Goal: Transaction & Acquisition: Obtain resource

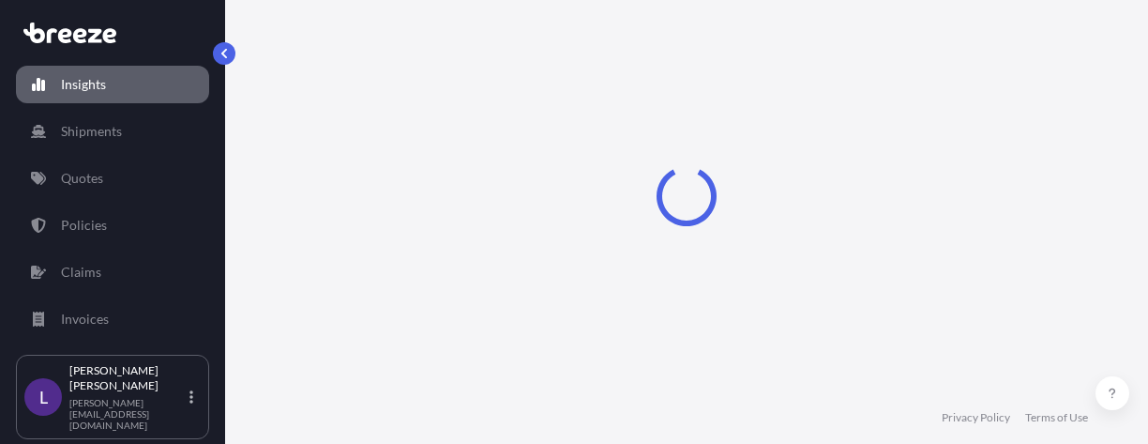
select select "2025"
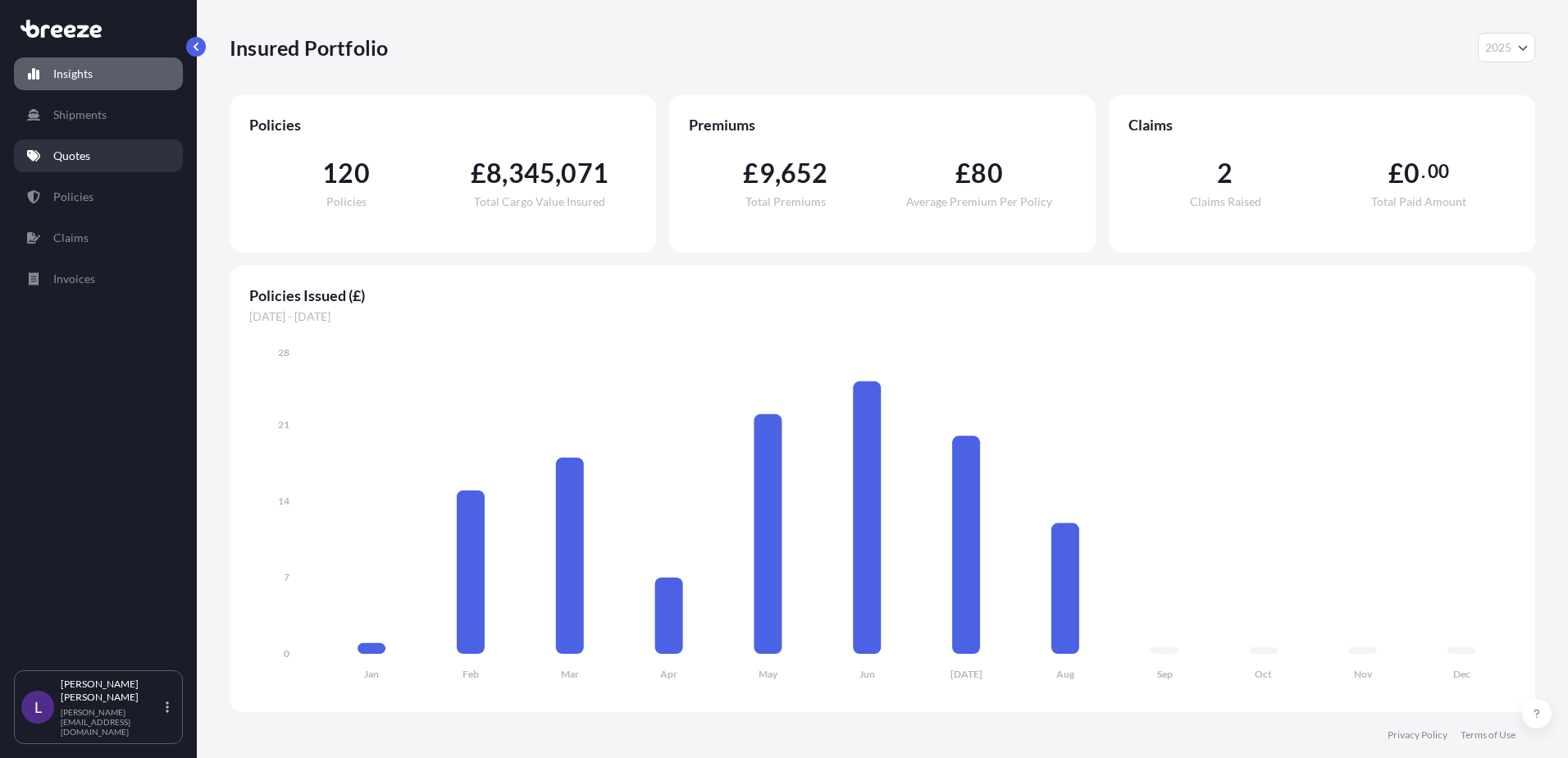
click at [87, 156] on p "Quotes" at bounding box center [72, 156] width 37 height 17
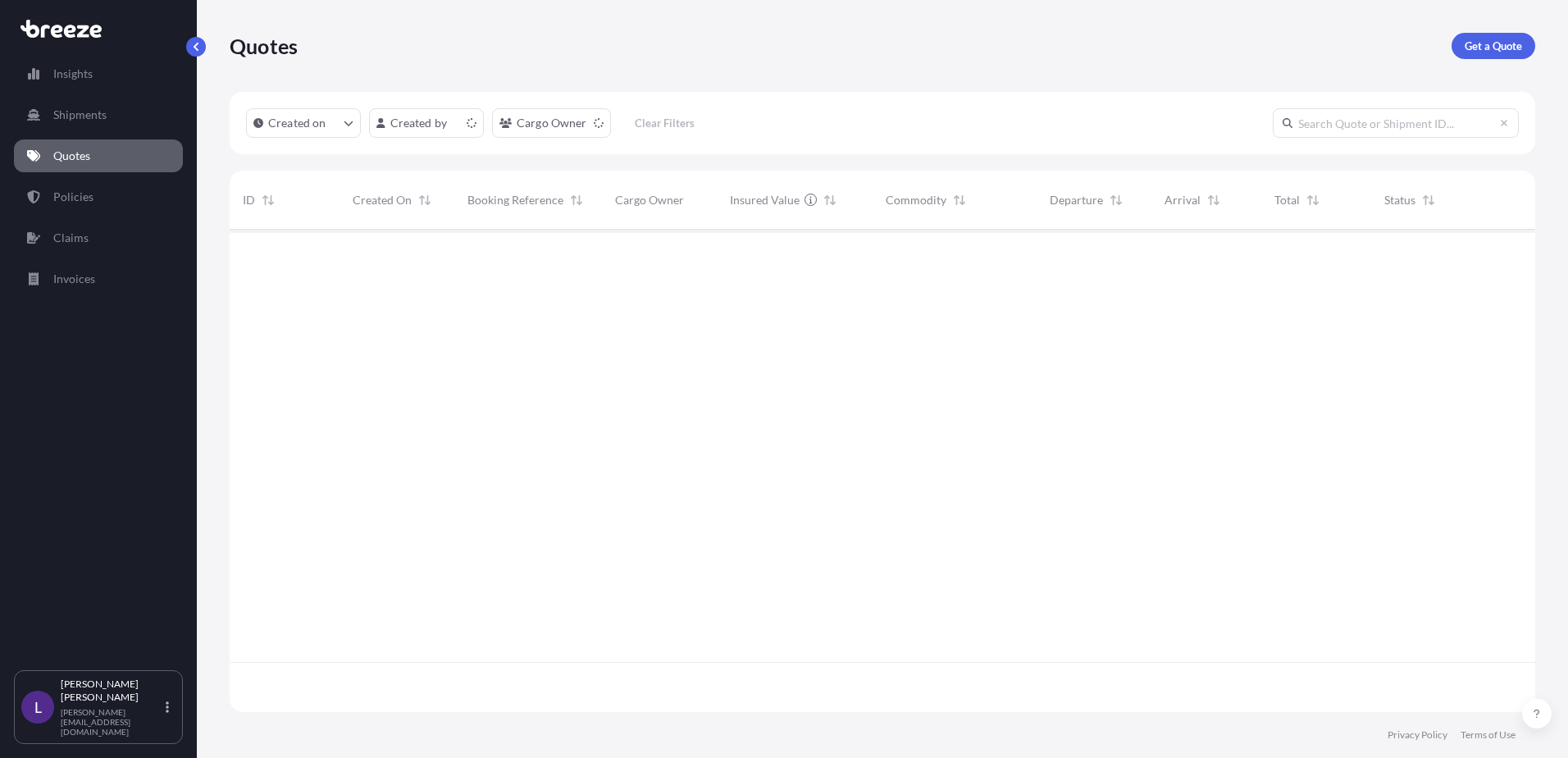
scroll to position [479, 1293]
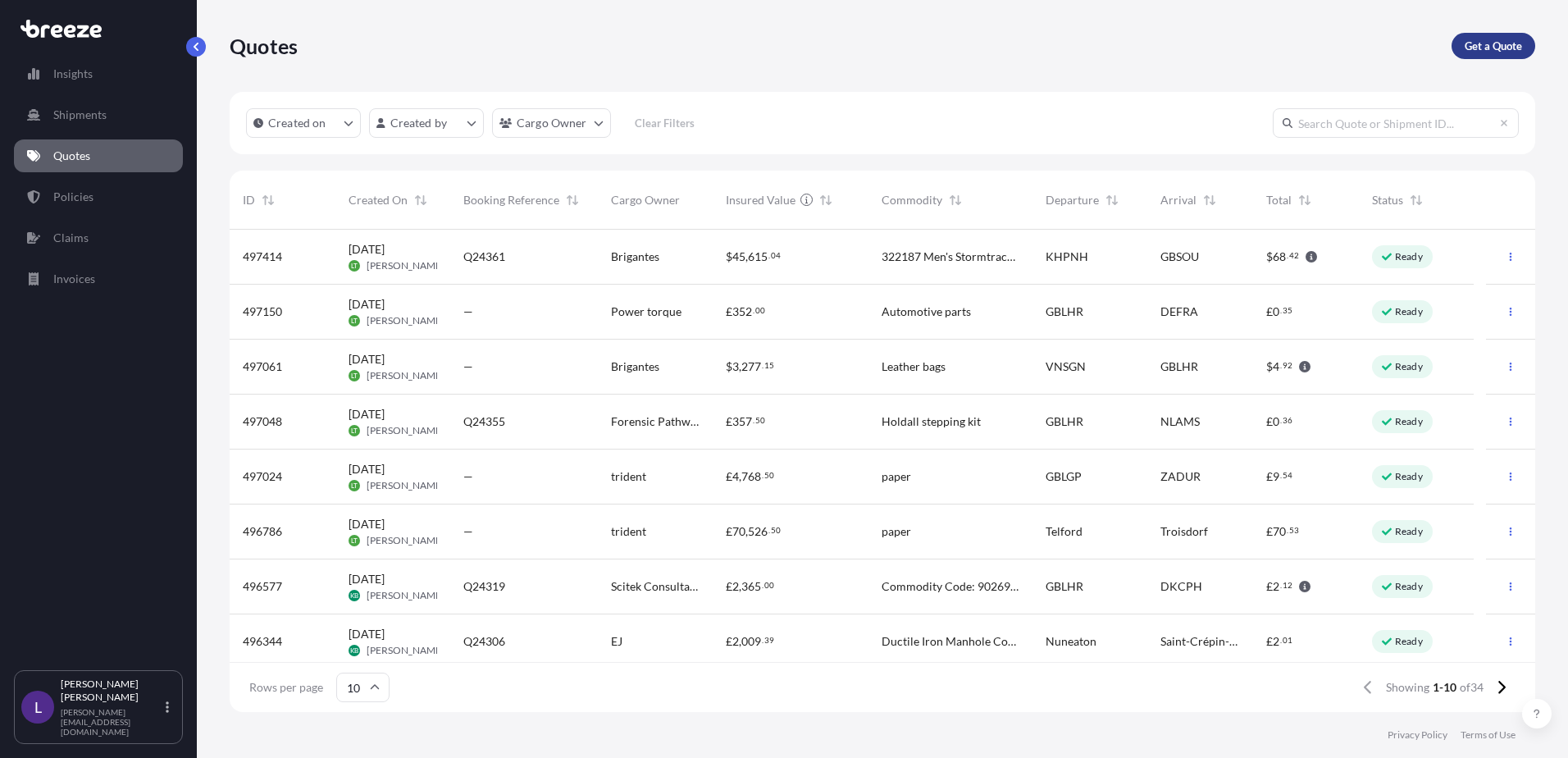
click at [1468, 46] on p "Get a Quote" at bounding box center [1494, 45] width 58 height 17
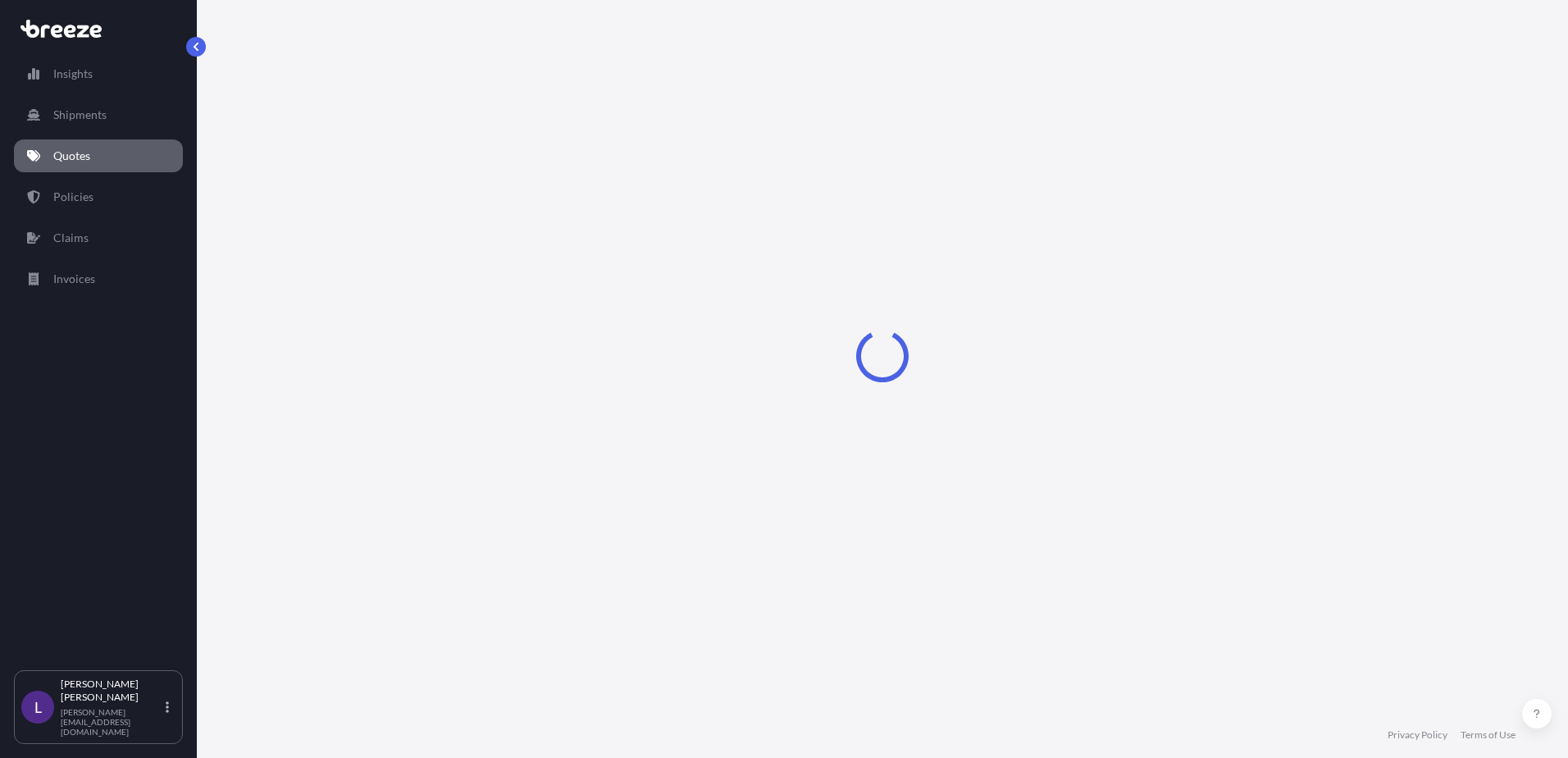
select select "Sea"
select select "1"
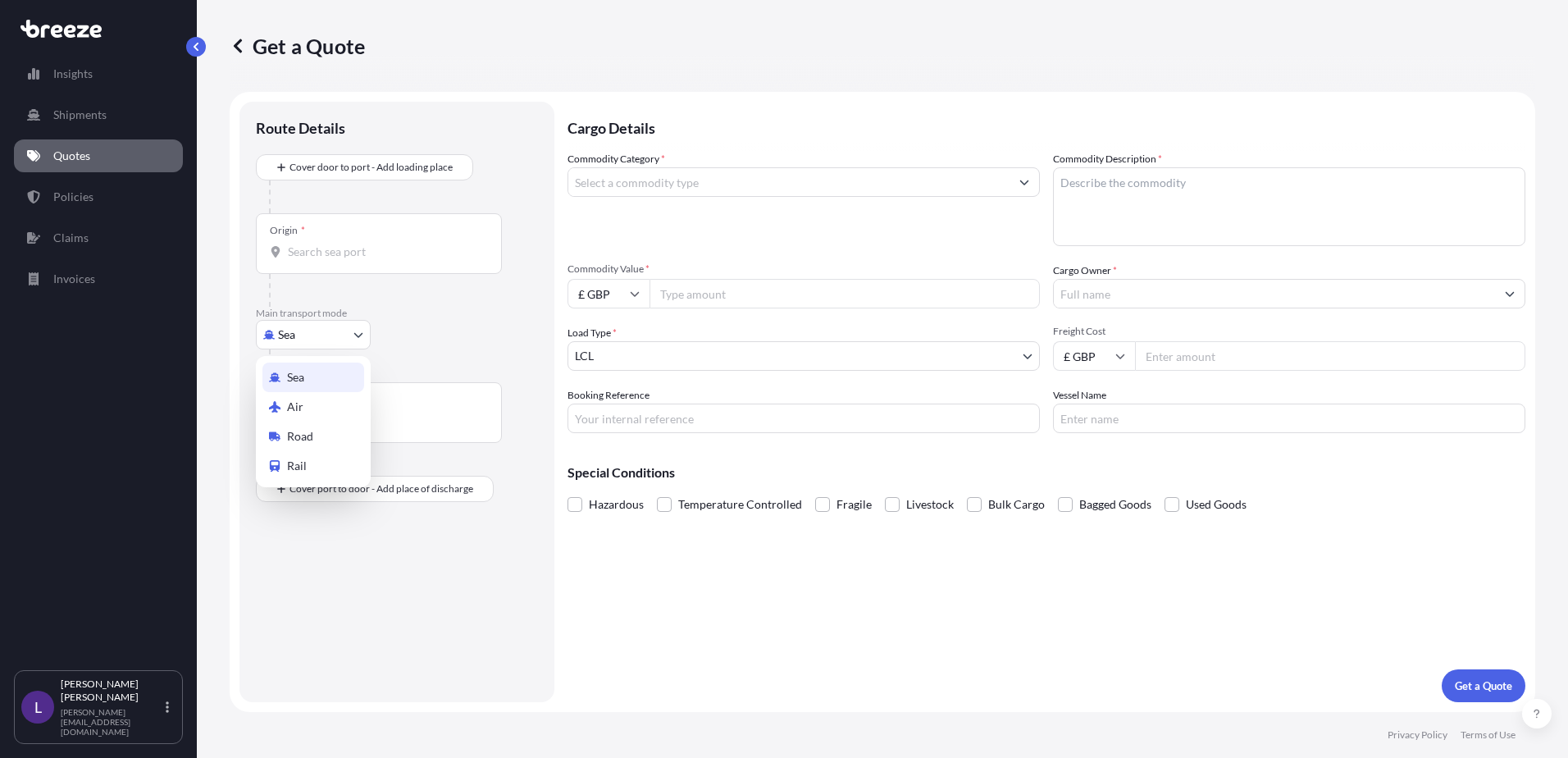
click at [322, 337] on body "Insights Shipments Quotes Policies Claims Invoices L [PERSON_NAME] [PERSON_NAME…" at bounding box center [784, 379] width 1568 height 758
click at [301, 405] on span "Air" at bounding box center [295, 407] width 17 height 17
select select "Air"
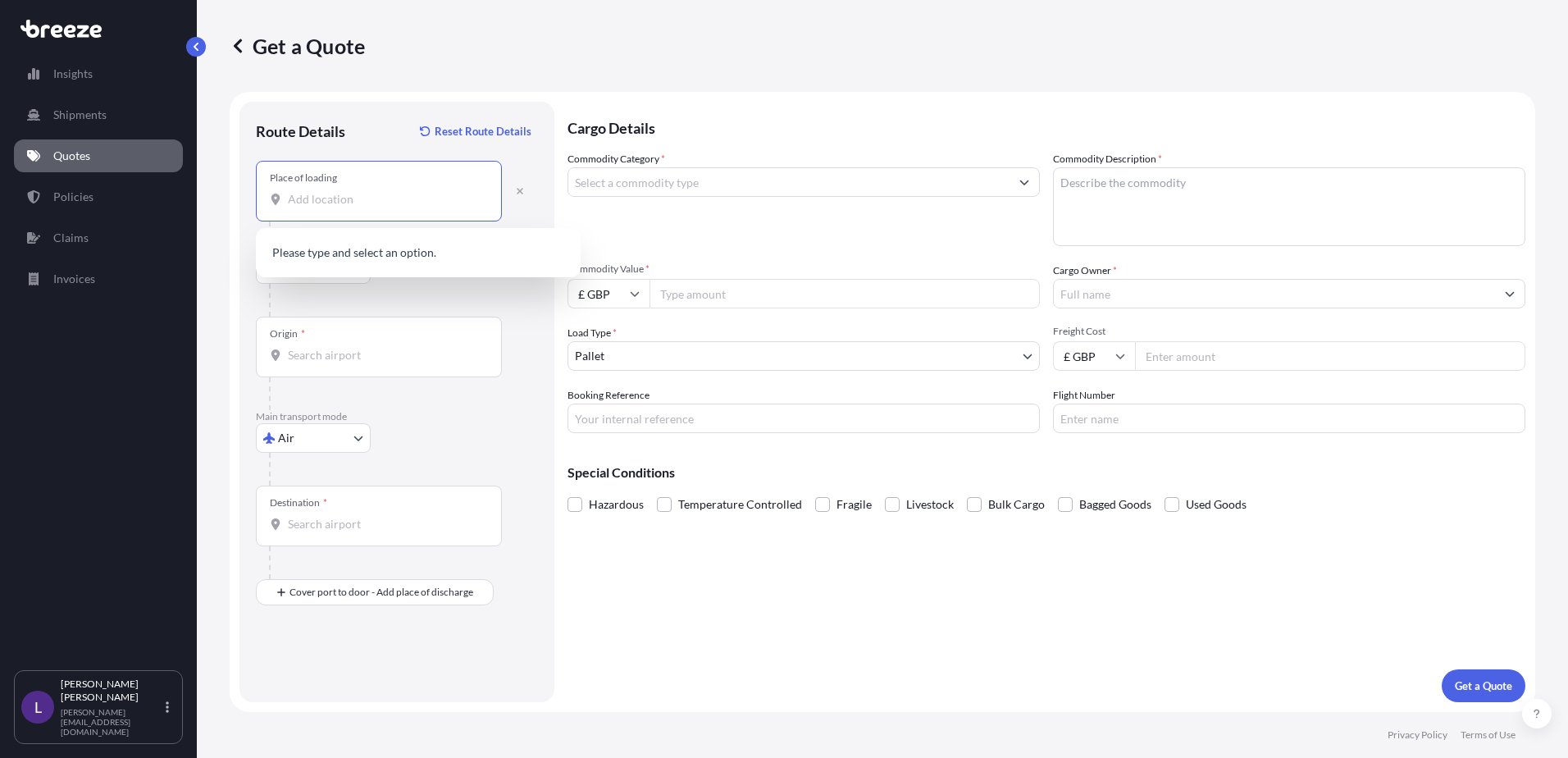
click at [324, 205] on input "Place of loading" at bounding box center [384, 199] width 193 height 17
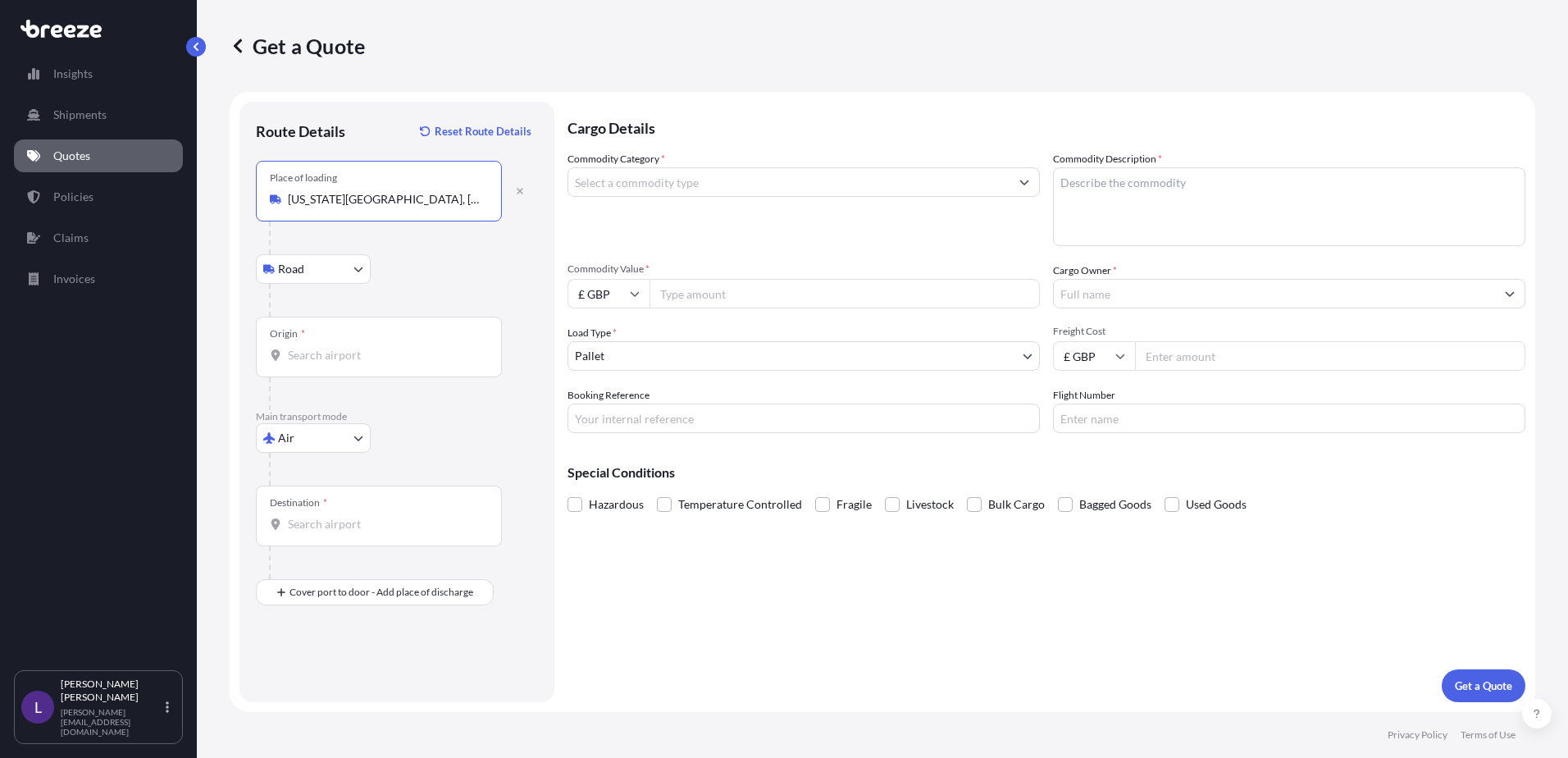
type input "[US_STATE][GEOGRAPHIC_DATA], [GEOGRAPHIC_DATA]"
click at [340, 351] on input "Origin *" at bounding box center [384, 355] width 193 height 17
click at [352, 354] on input "[US_STATE]" at bounding box center [384, 355] width 193 height 17
type input "M"
click at [340, 356] on input "st [PERSON_NAME]" at bounding box center [384, 355] width 193 height 17
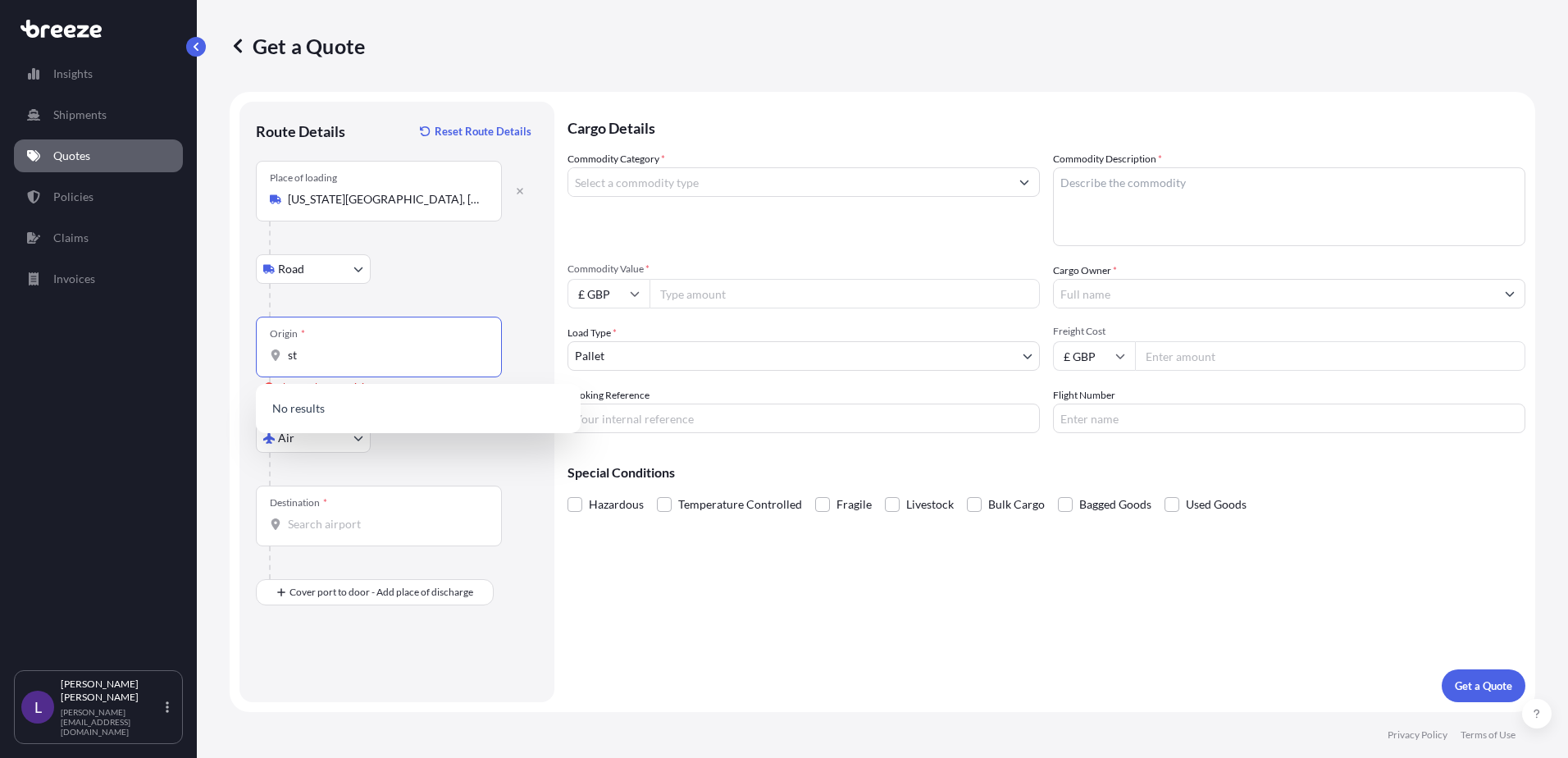
type input "s"
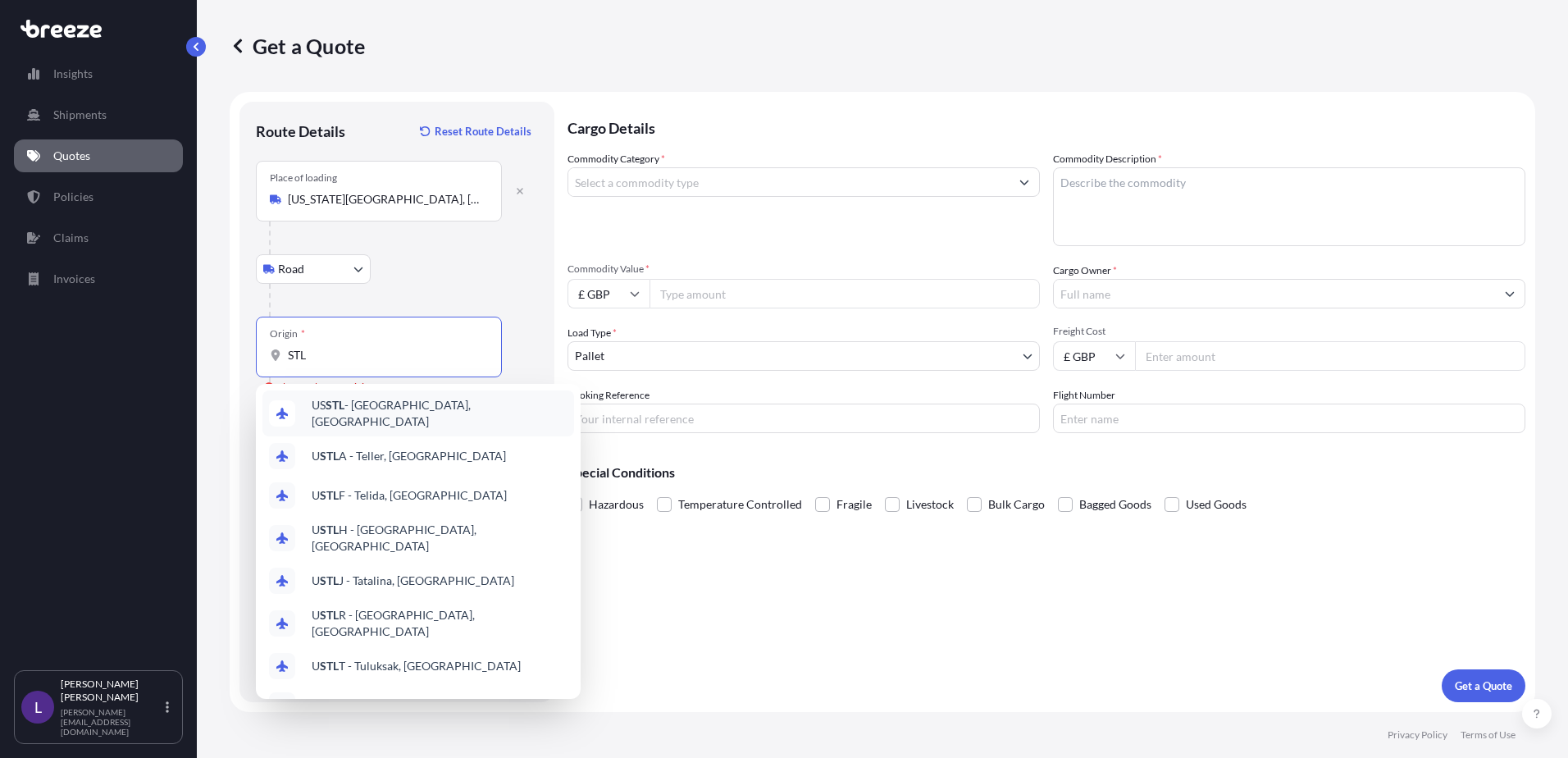
click at [349, 407] on span "US STL - [GEOGRAPHIC_DATA], [GEOGRAPHIC_DATA]" at bounding box center [439, 414] width 256 height 33
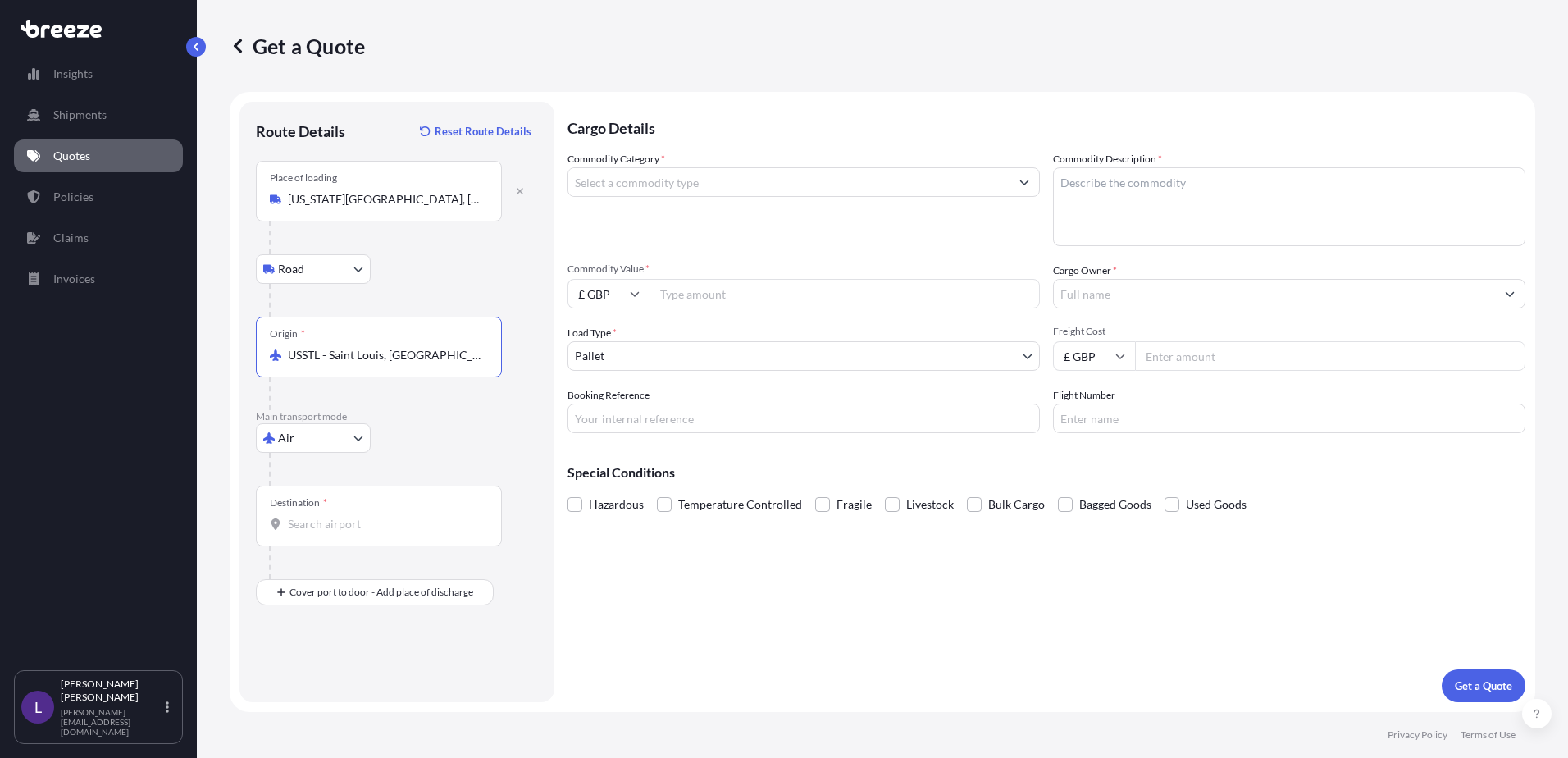
type input "USSTL - Saint Louis, [GEOGRAPHIC_DATA]"
click at [324, 525] on input "Destination *" at bounding box center [384, 524] width 193 height 17
type input "GBBHM / BHX - [GEOGRAPHIC_DATA], [GEOGRAPHIC_DATA]"
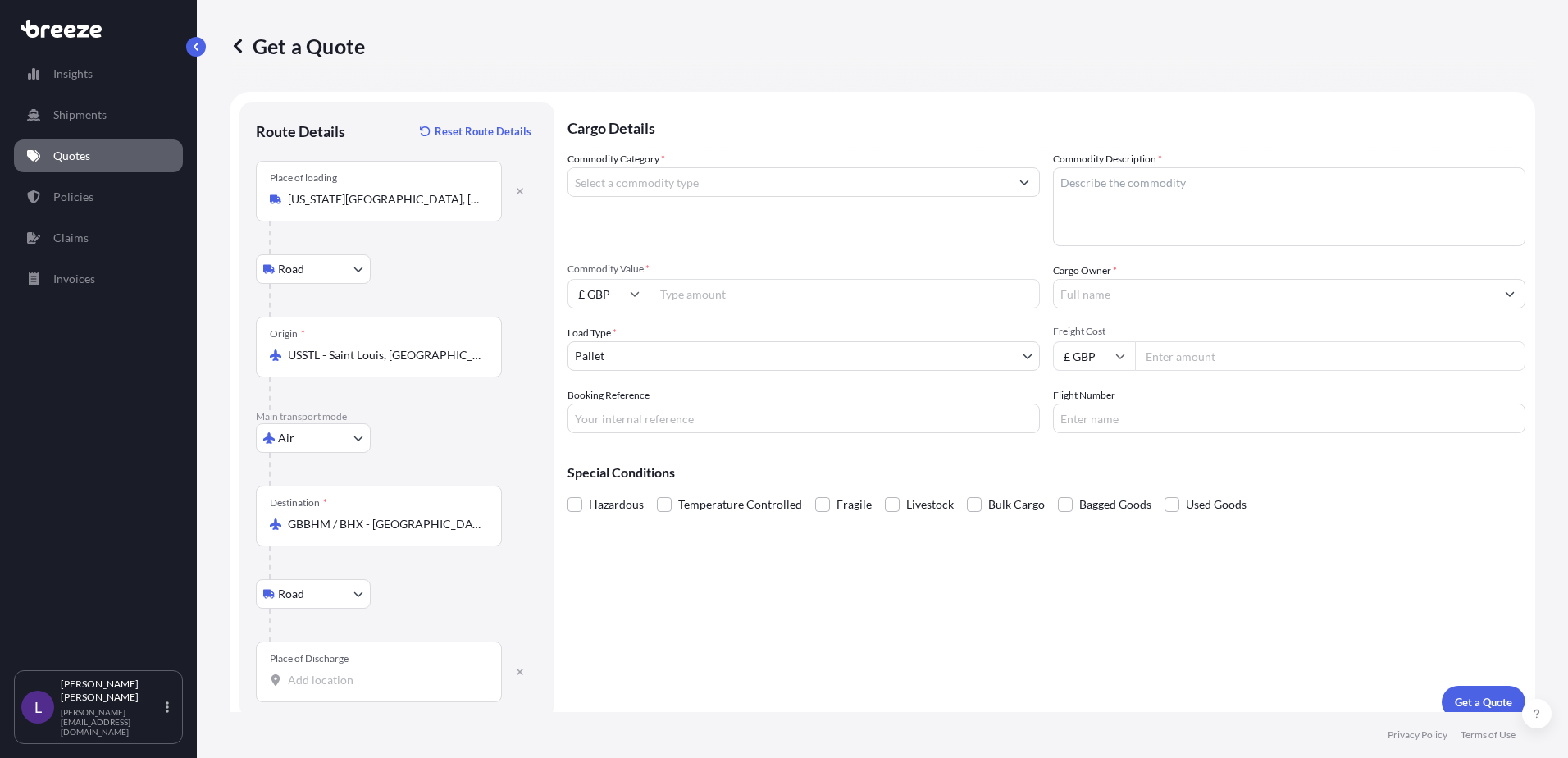
click at [300, 657] on div "Place of Discharge" at bounding box center [310, 658] width 79 height 13
click at [300, 671] on input "Place of Discharge" at bounding box center [384, 679] width 193 height 17
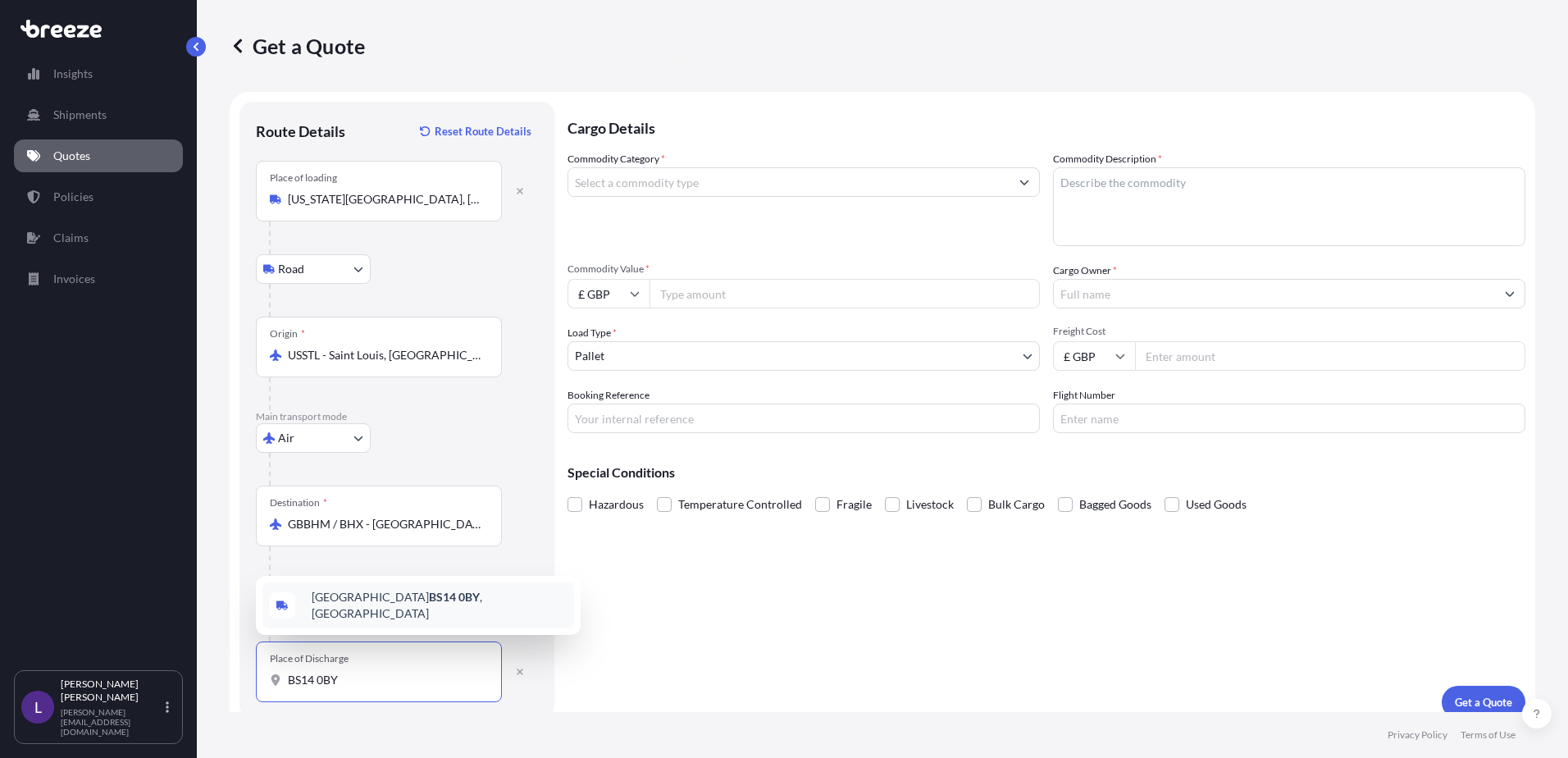
click at [350, 595] on div "Bristol BS14 0BY , [GEOGRAPHIC_DATA]" at bounding box center [418, 605] width 311 height 46
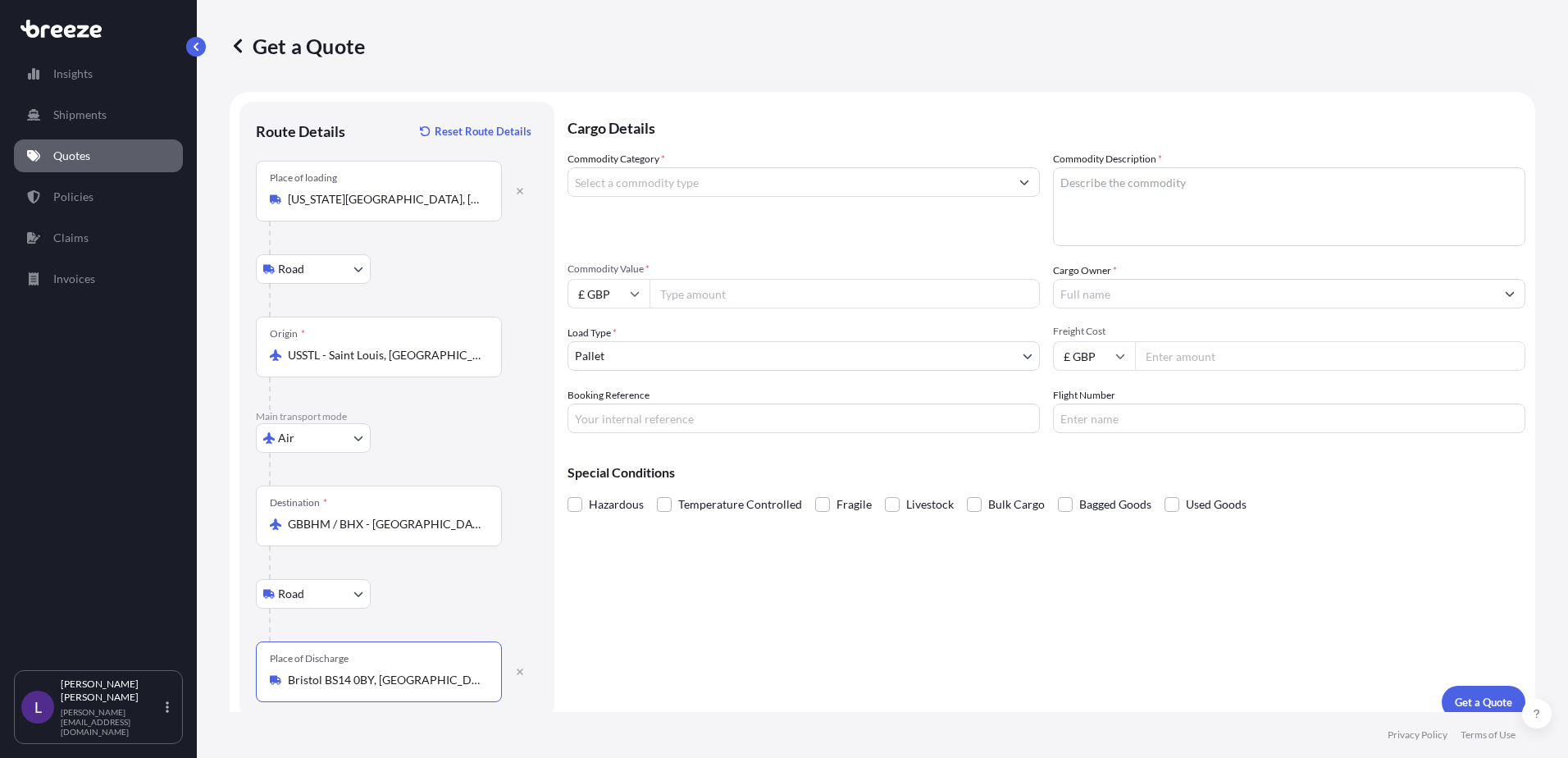
type input "Bristol BS14 0BY, [GEOGRAPHIC_DATA]"
click at [620, 181] on input "Commodity Category *" at bounding box center [789, 182] width 442 height 30
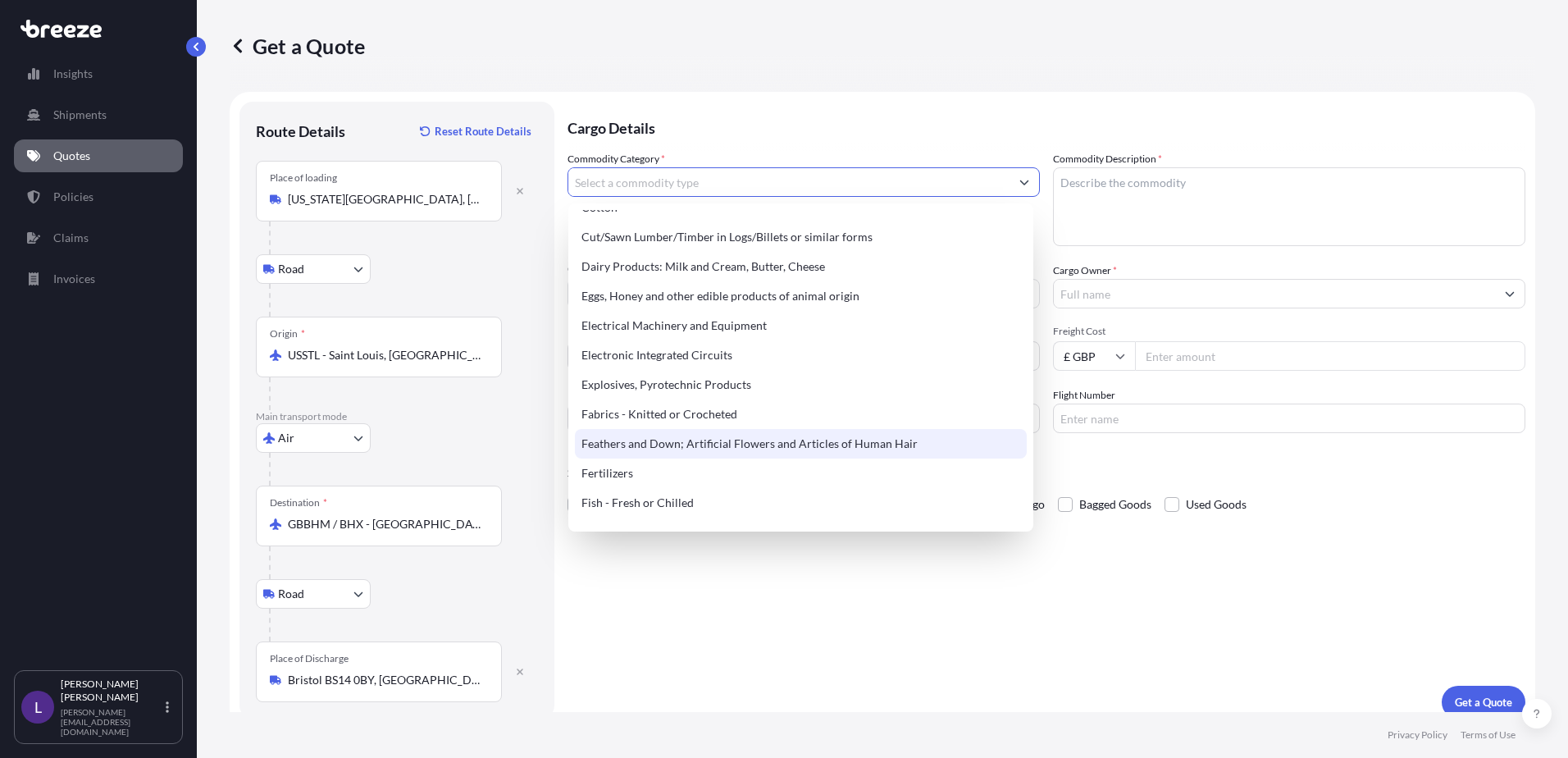
scroll to position [902, 0]
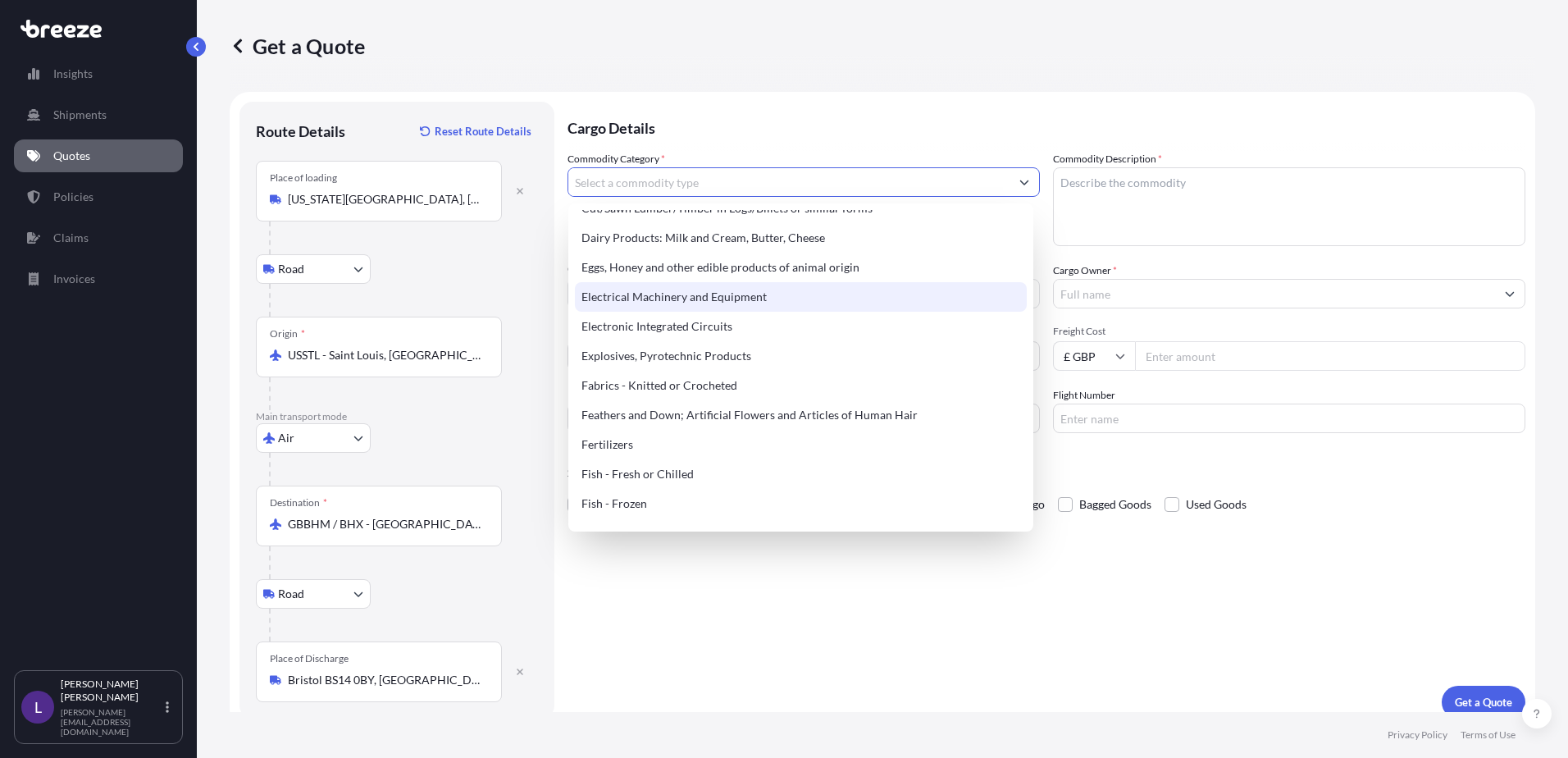
click at [670, 292] on div "Electrical Machinery and Equipment" at bounding box center [801, 297] width 452 height 30
type input "Electrical Machinery and Equipment"
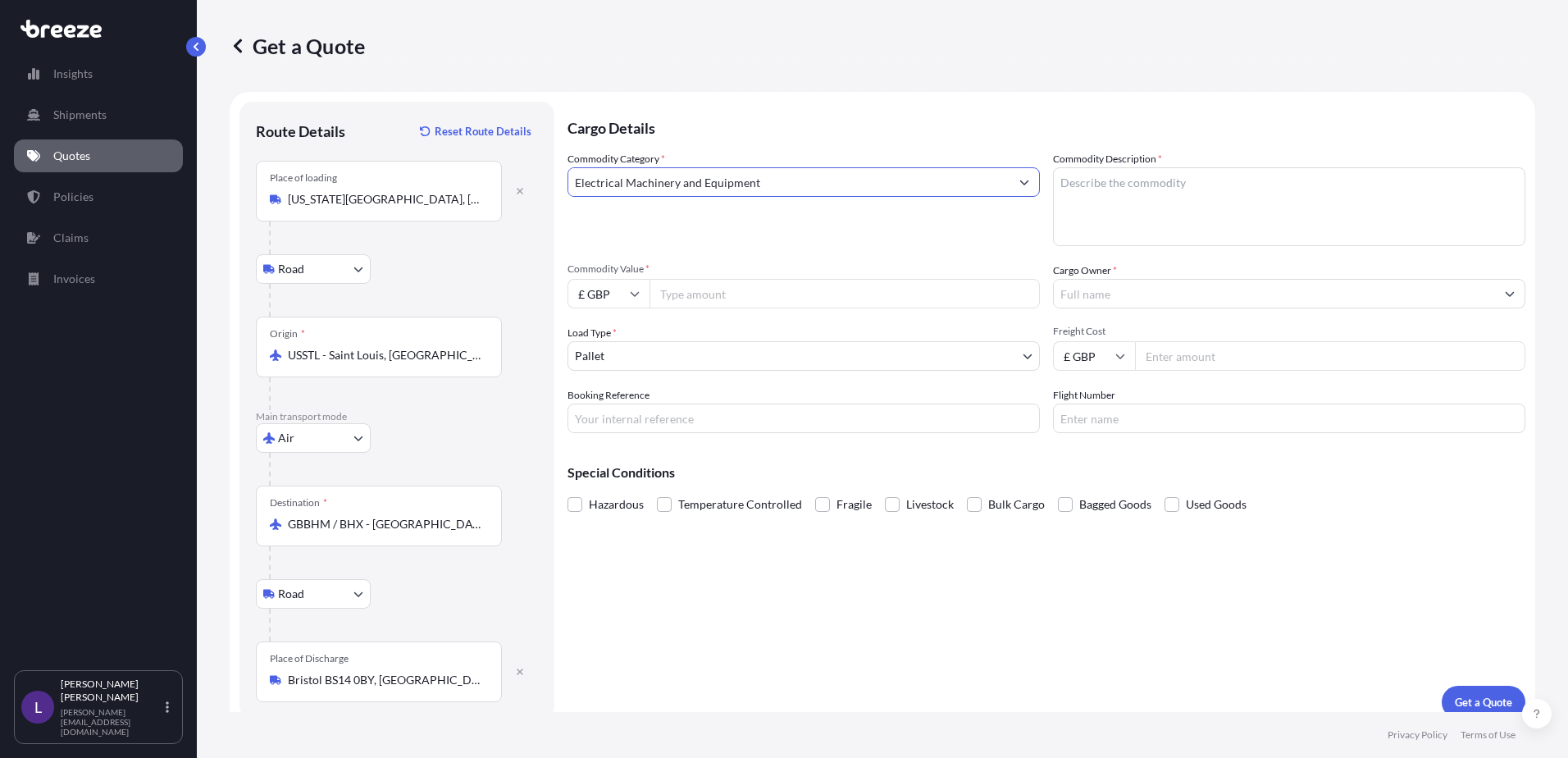
click at [1118, 198] on textarea "Commodity Description *" at bounding box center [1289, 206] width 472 height 79
type textarea "Electrical components"
click at [692, 293] on input "Commodity Value *" at bounding box center [845, 294] width 390 height 30
click at [634, 296] on icon at bounding box center [635, 295] width 9 height 5
click at [596, 405] on div "$ USD" at bounding box center [609, 407] width 69 height 31
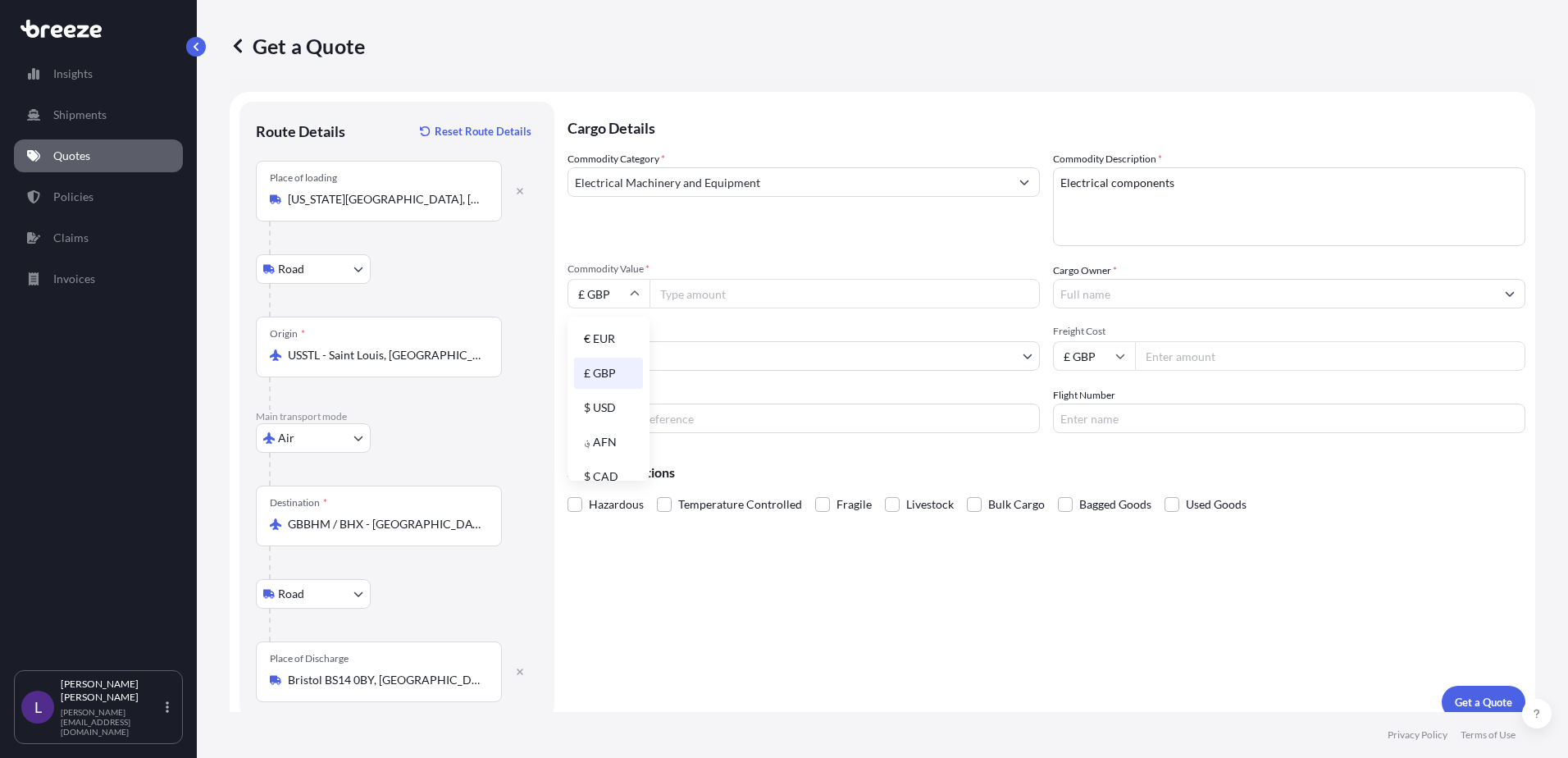
type input "$ USD"
click at [702, 292] on input "Commodity Value *" at bounding box center [845, 294] width 390 height 30
click at [739, 297] on input "Commodity Value *" at bounding box center [845, 294] width 390 height 30
paste input "22181.00"
type input "22181.00"
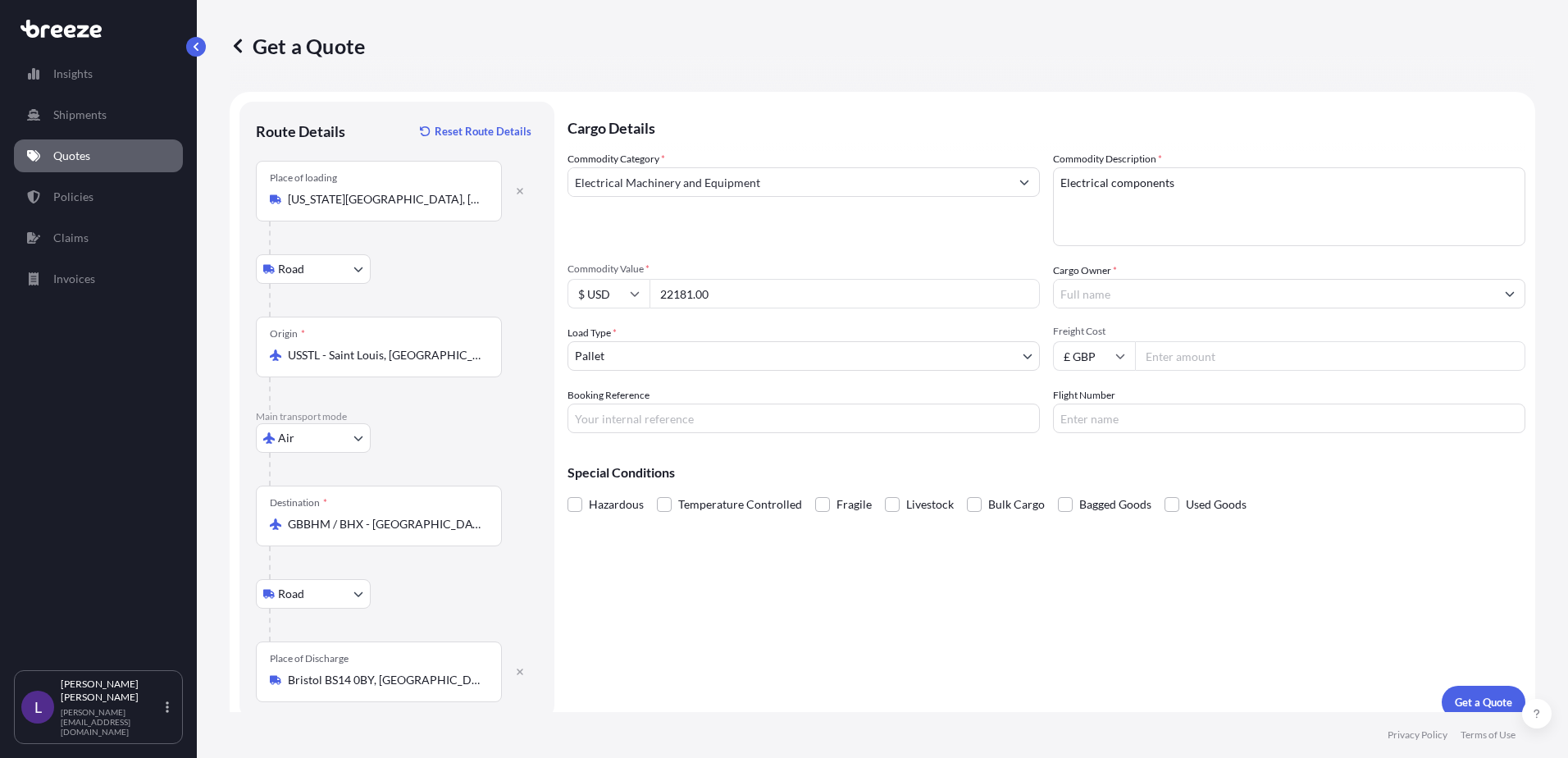
click at [1102, 292] on input "Cargo Owner *" at bounding box center [1274, 294] width 442 height 30
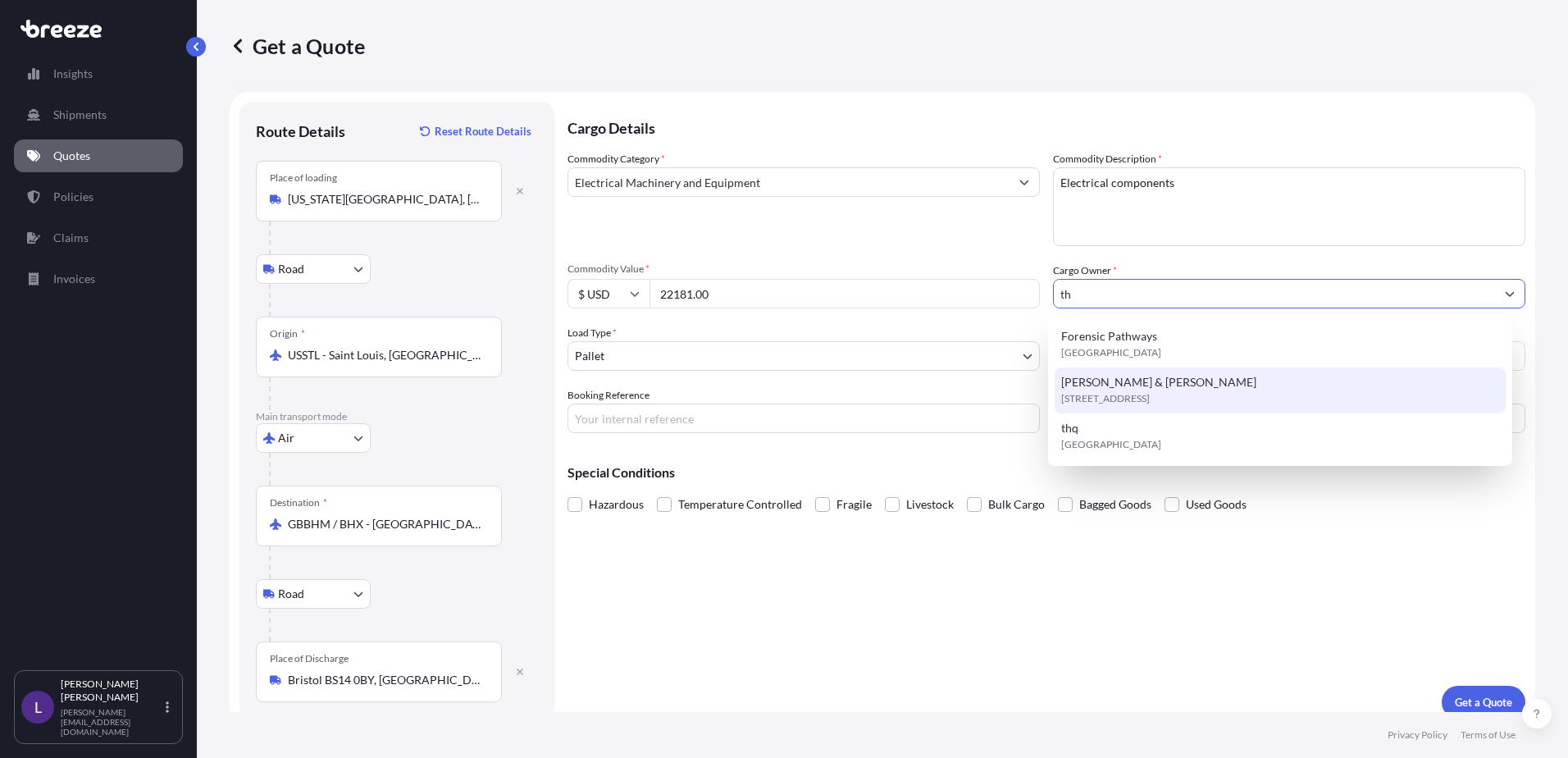
click at [1106, 386] on span "[PERSON_NAME] & [PERSON_NAME]" at bounding box center [1159, 382] width 195 height 17
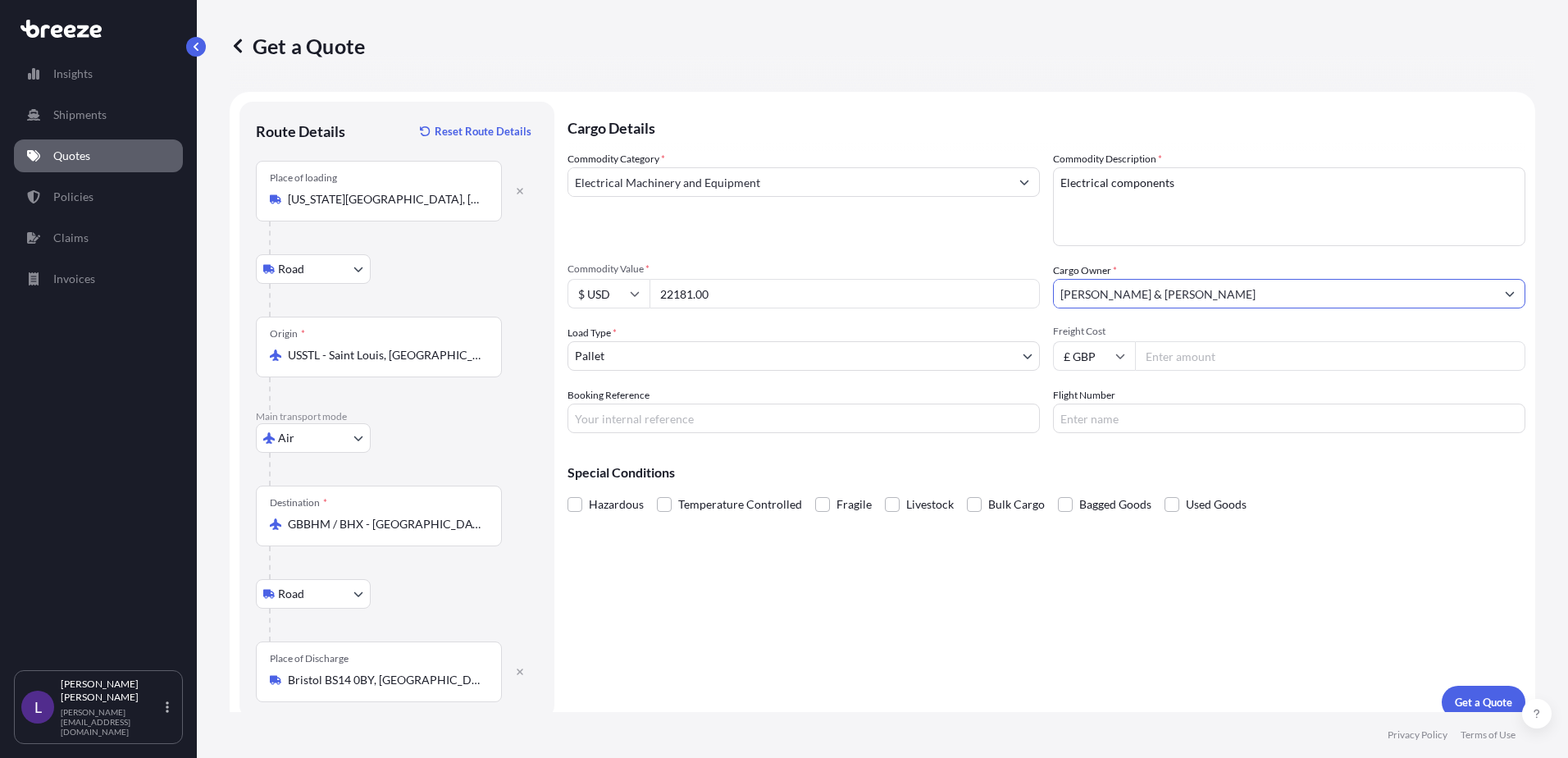
type input "[PERSON_NAME] & [PERSON_NAME]"
click at [621, 357] on body "15 options available. 8 options available. 0 options available. 3 options avail…" at bounding box center [784, 379] width 1568 height 758
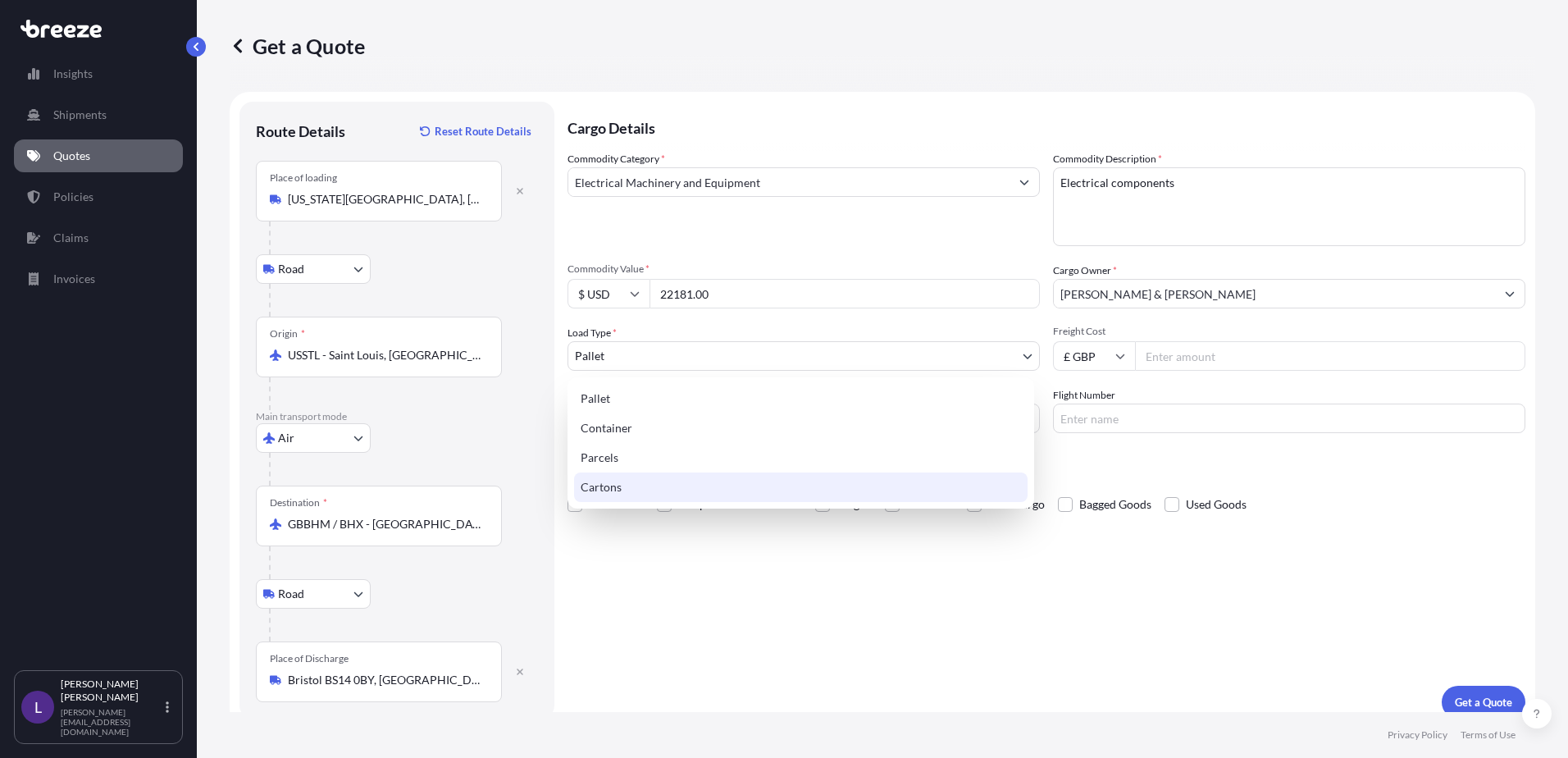
click at [609, 483] on div "Cartons" at bounding box center [801, 487] width 454 height 30
select select "4"
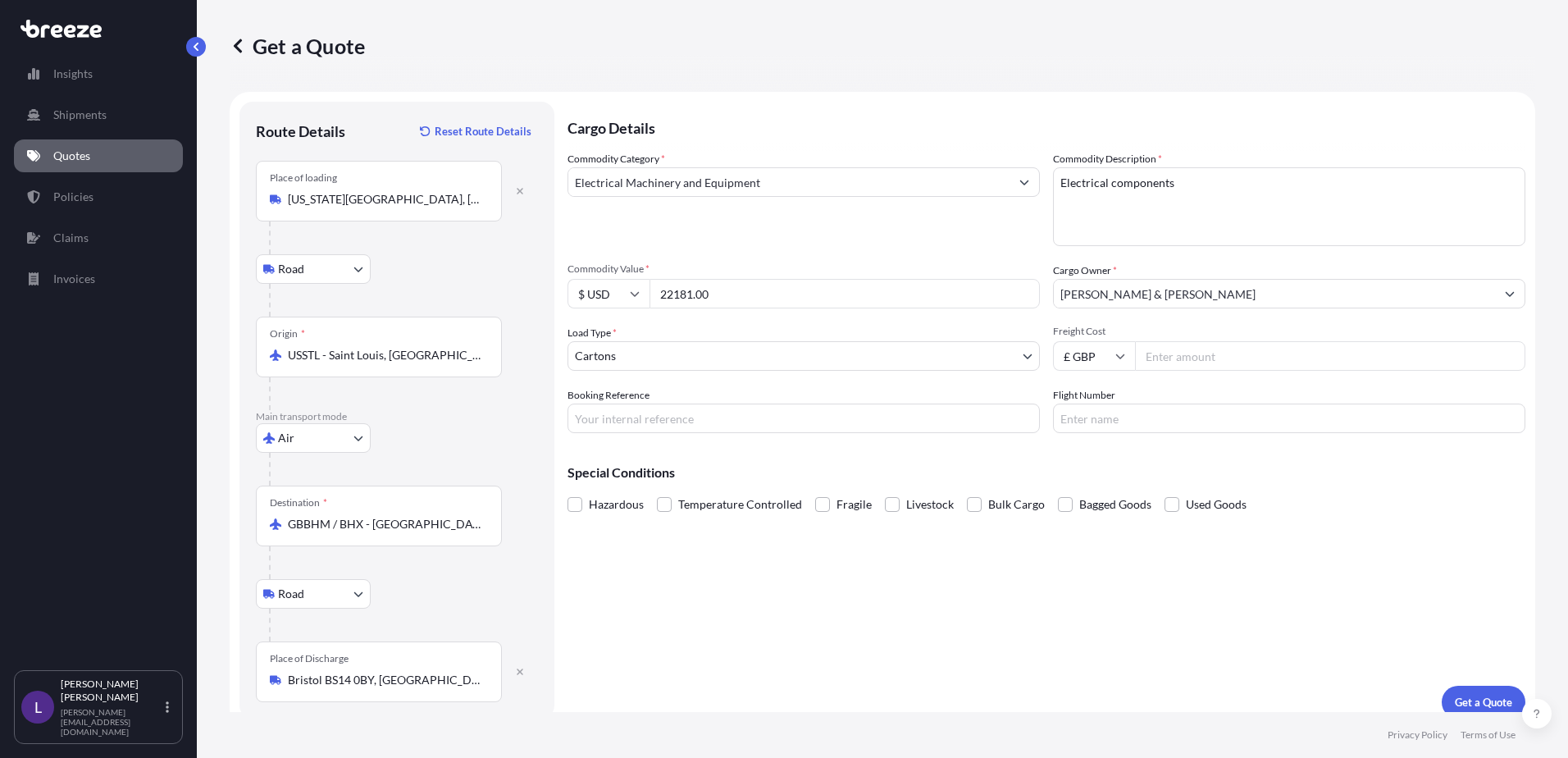
click at [1171, 358] on input "Freight Cost" at bounding box center [1330, 356] width 390 height 30
type input "2310.00"
click at [621, 415] on input "Booking Reference" at bounding box center [804, 418] width 472 height 30
click at [608, 412] on input "Q" at bounding box center [804, 418] width 472 height 30
type input "Q24391"
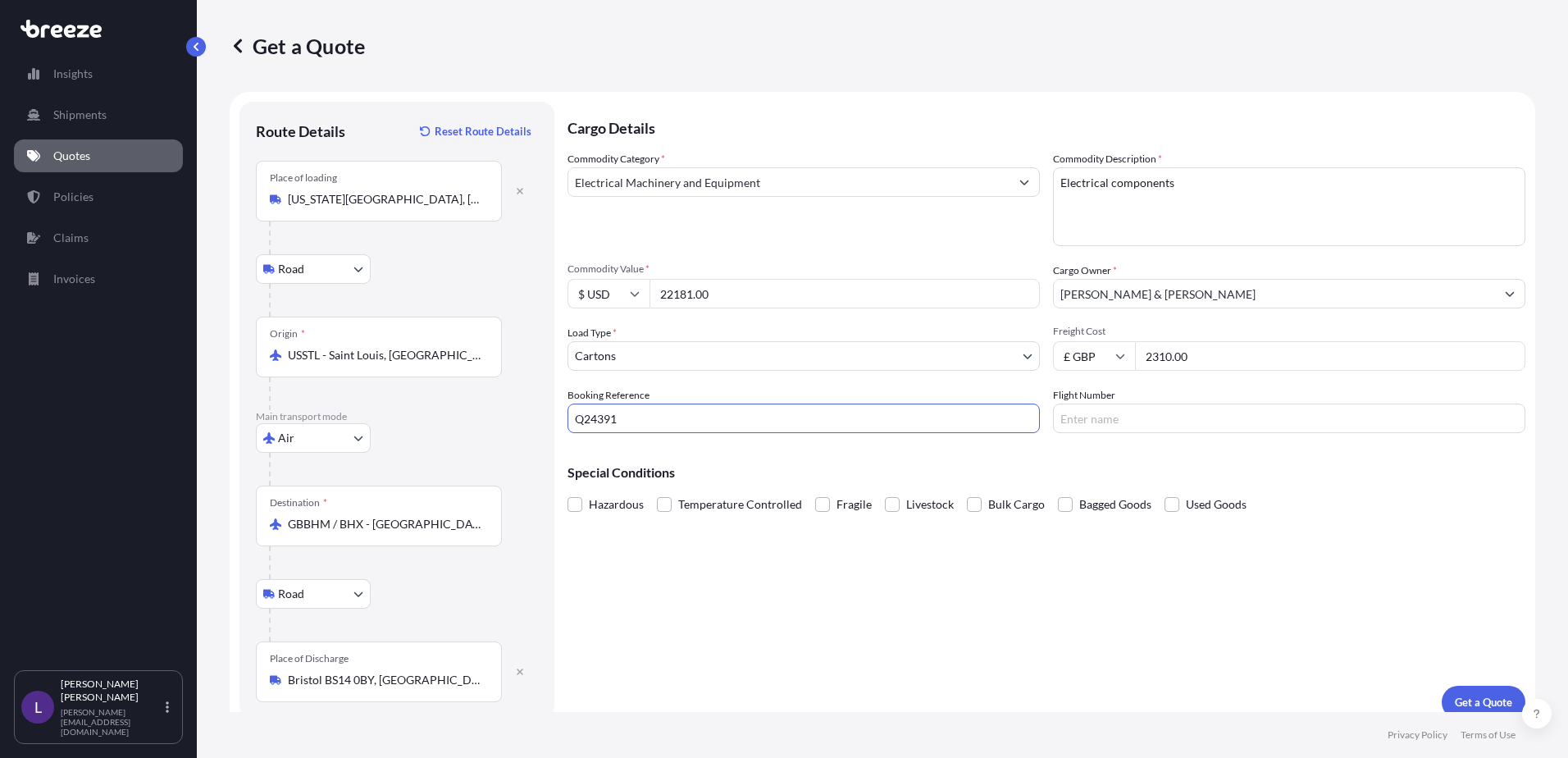
click at [1068, 421] on input "Flight Number" at bounding box center [1289, 418] width 472 height 30
drag, startPoint x: 834, startPoint y: 564, endPoint x: 858, endPoint y: 567, distance: 24.2
click at [840, 566] on div "Cargo Details Commodity Category * Electrical Machinery and Equipment Commodity…" at bounding box center [1047, 409] width 958 height 616
click at [1468, 699] on p "Get a Quote" at bounding box center [1484, 702] width 58 height 17
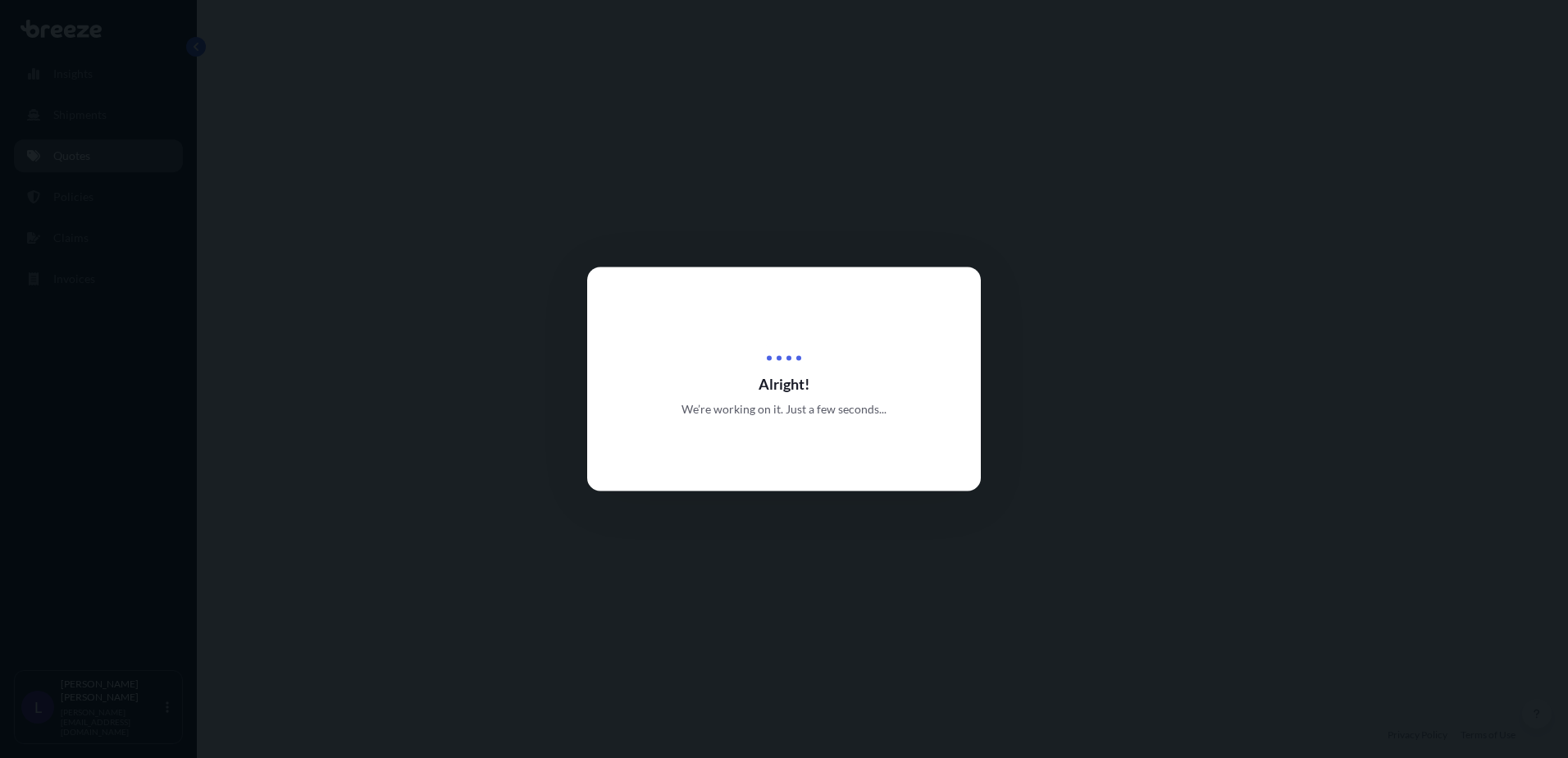
select select "Road"
select select "Air"
select select "Road"
select select "4"
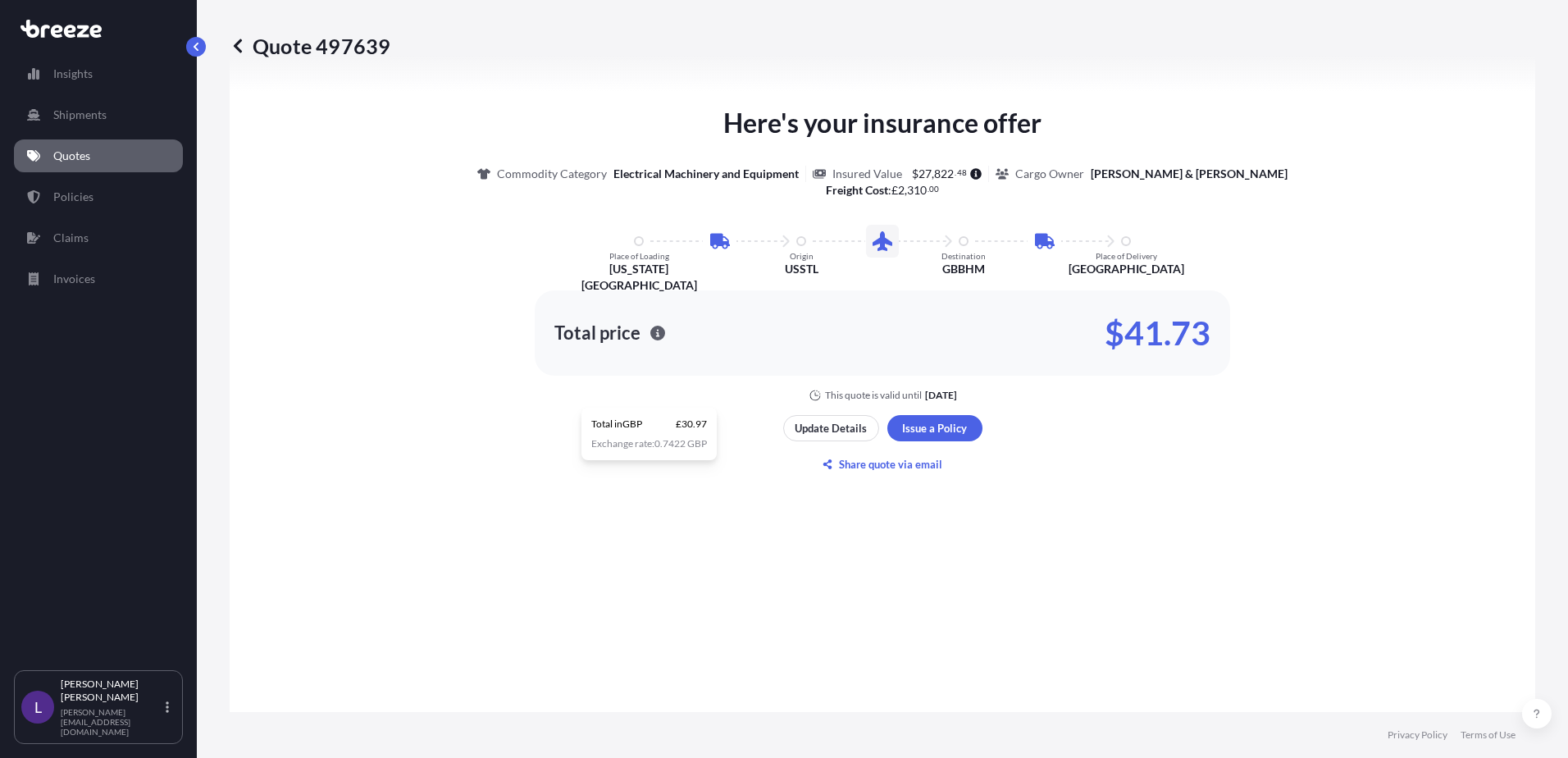
scroll to position [1066, 0]
